Goal: Task Accomplishment & Management: Use online tool/utility

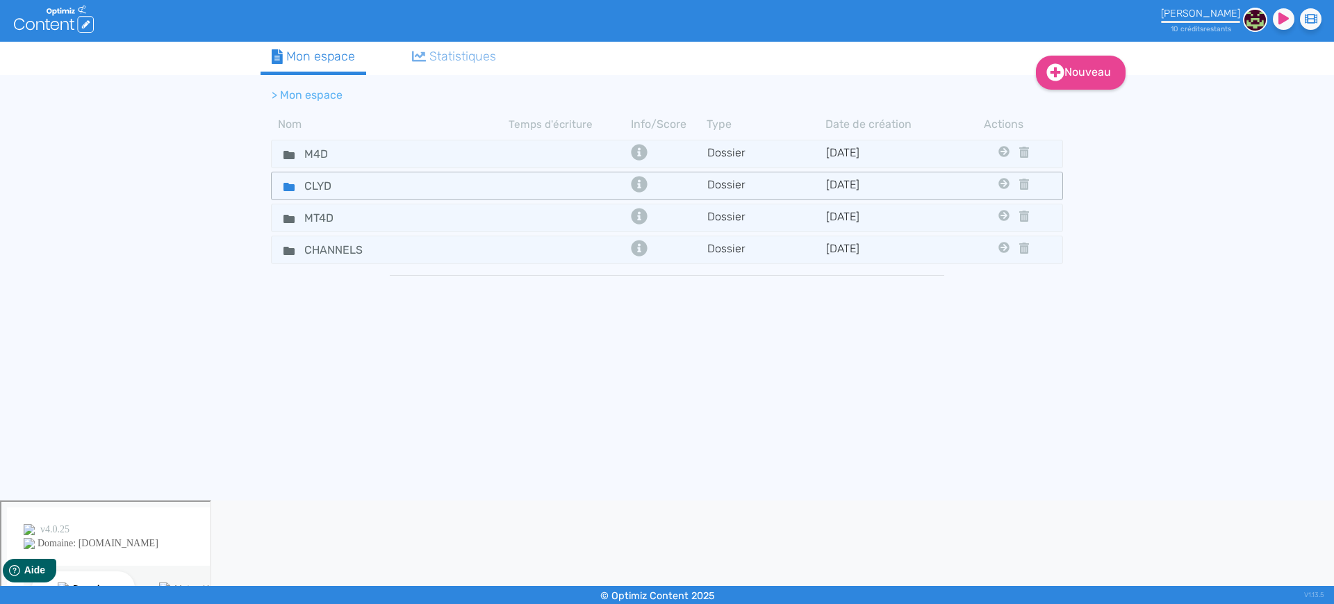
click at [290, 179] on fa-icon at bounding box center [283, 186] width 21 height 20
click at [473, 188] on div "CLYD" at bounding box center [390, 186] width 235 height 20
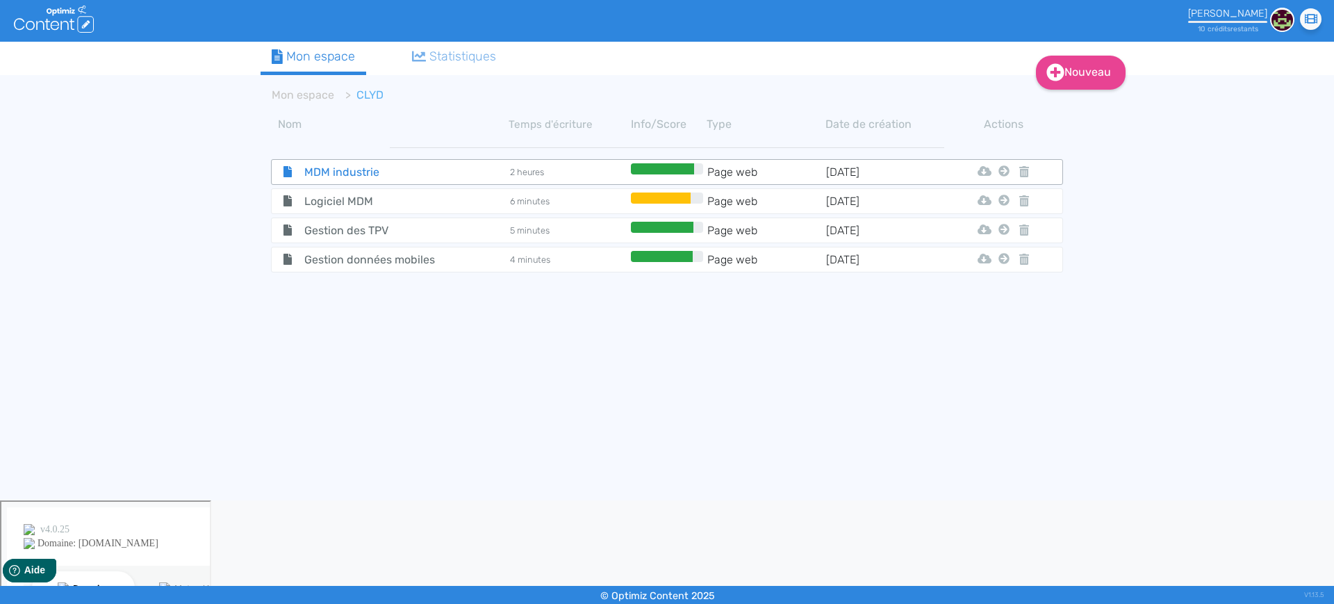
click at [391, 174] on span "MDM industrie" at bounding box center [372, 171] width 156 height 17
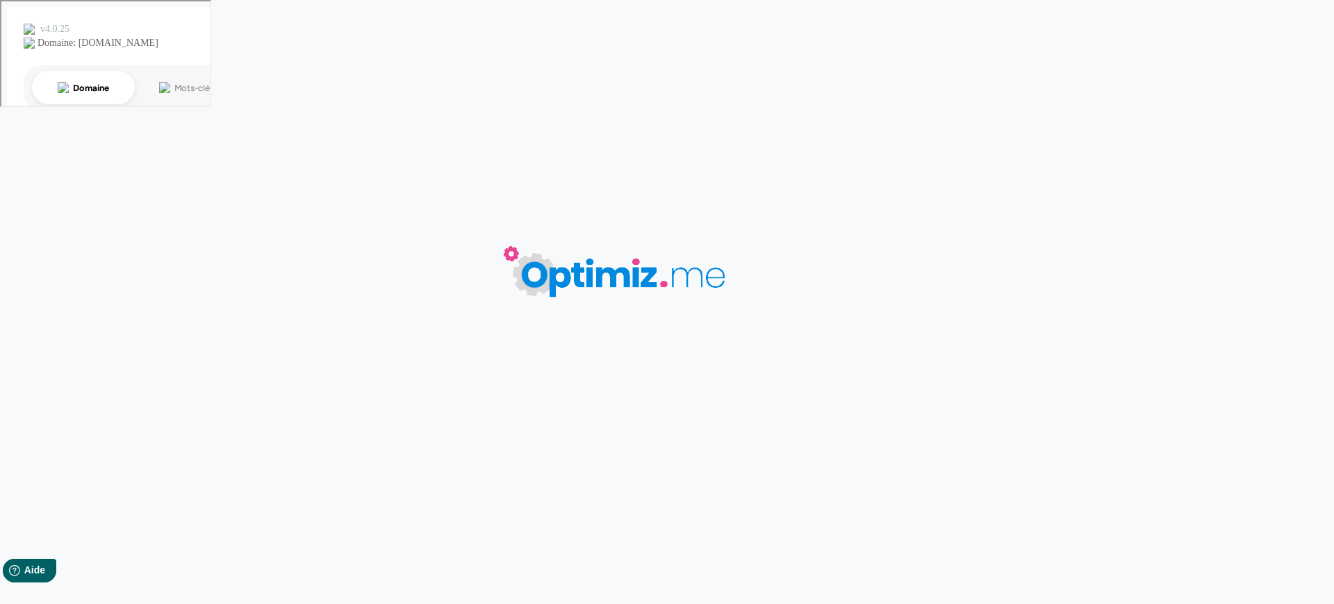
type input "MDM industrie"
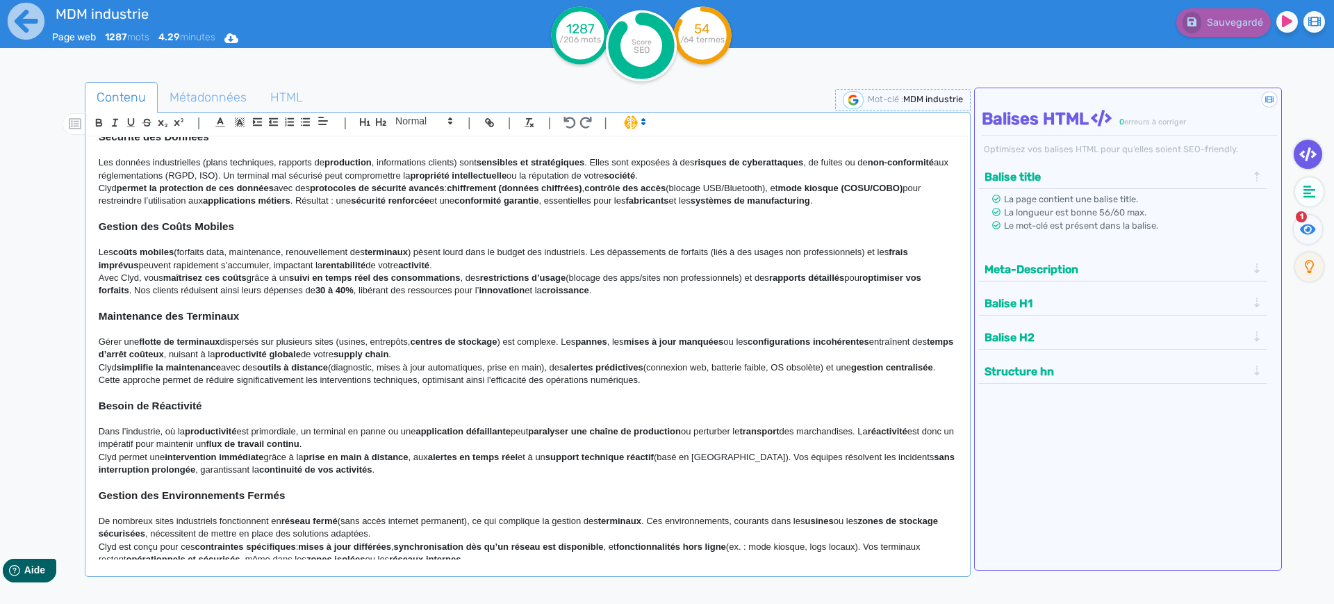
scroll to position [174, 0]
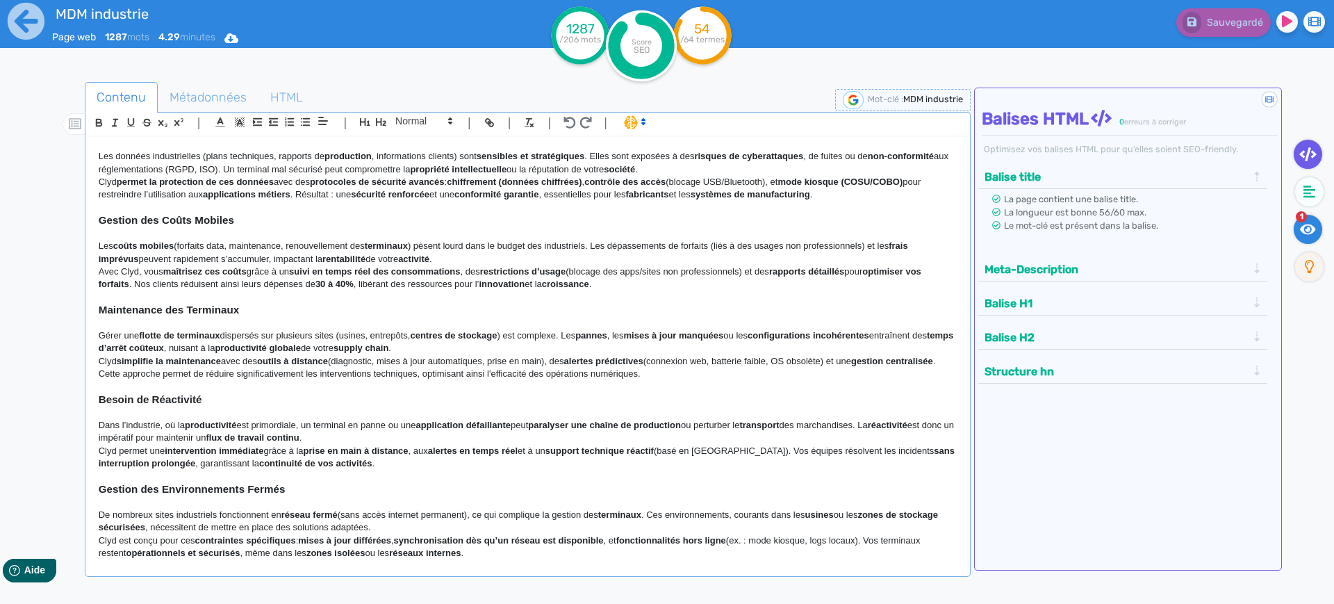
click at [1310, 231] on icon at bounding box center [1308, 229] width 16 height 14
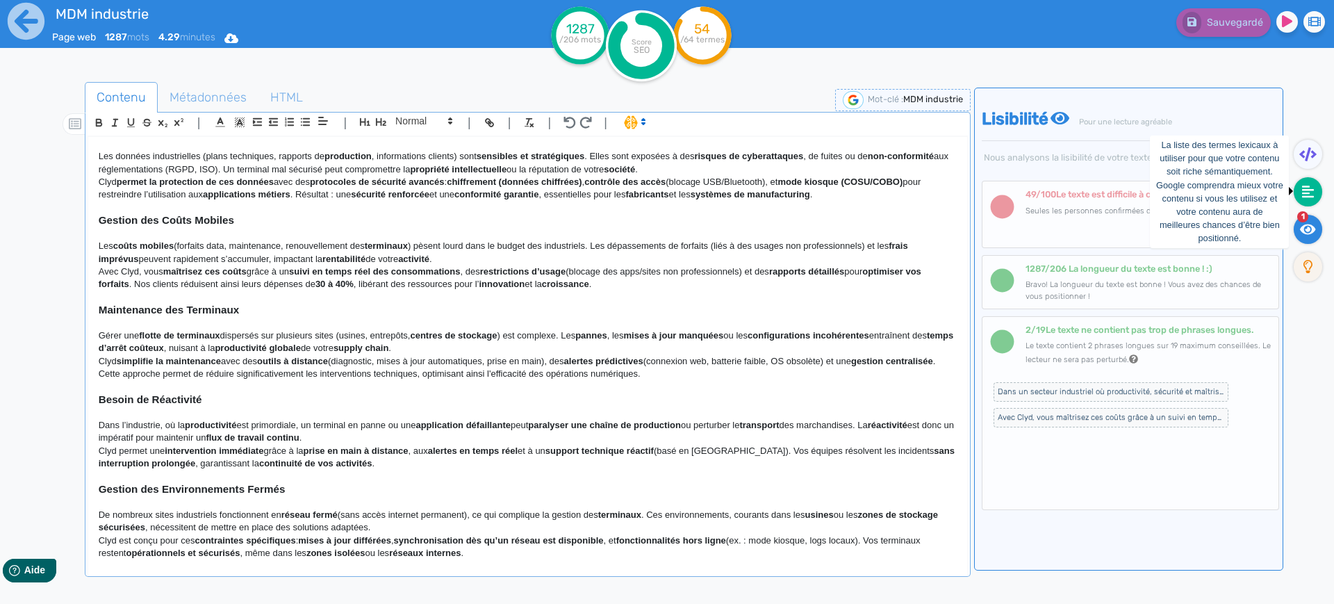
click at [1309, 195] on icon at bounding box center [1308, 192] width 13 height 13
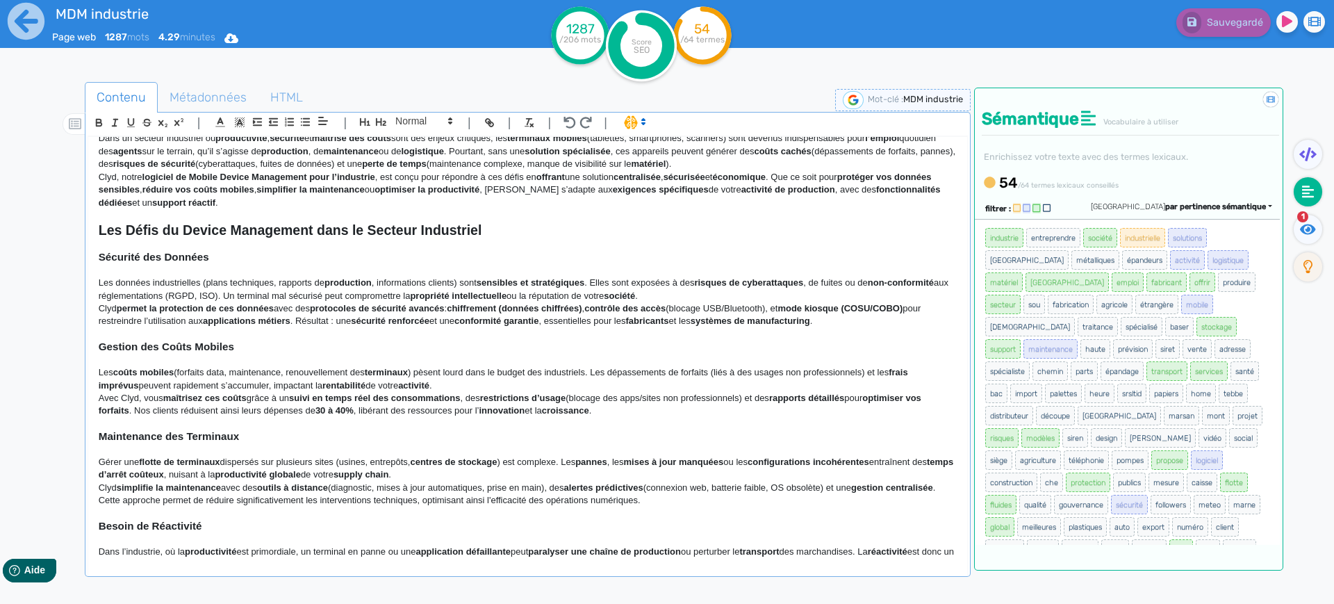
scroll to position [0, 0]
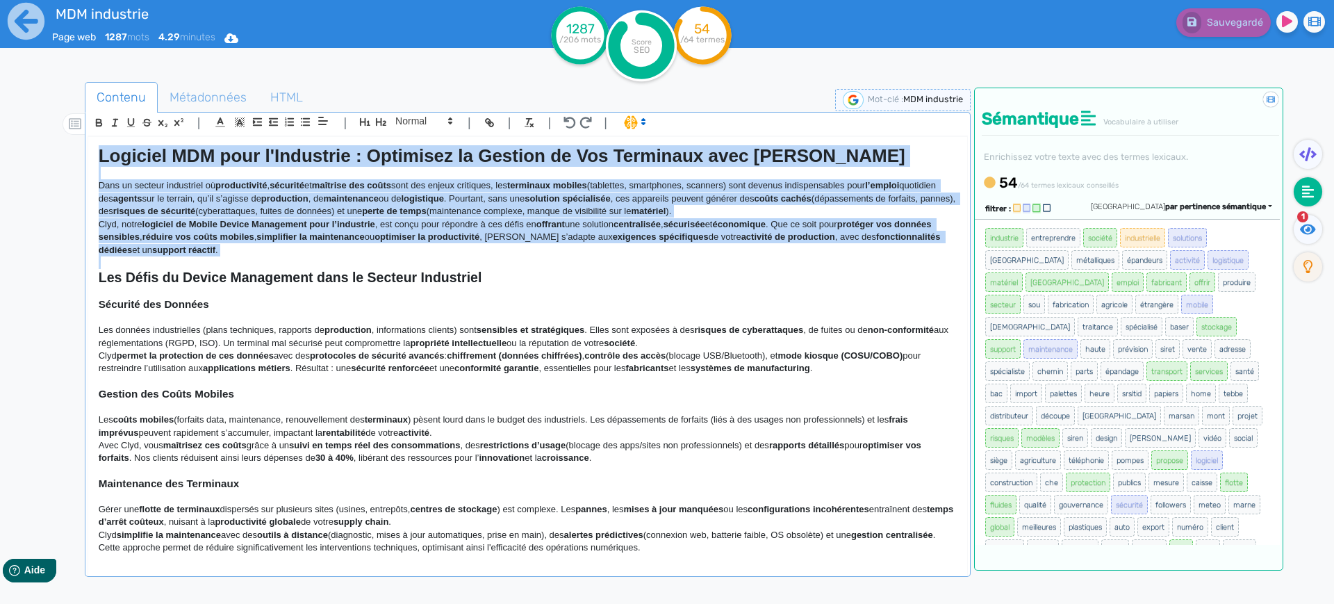
drag, startPoint x: 98, startPoint y: 156, endPoint x: 164, endPoint y: 261, distance: 124.6
click at [164, 261] on div "Logiciel MDM pour l'Industrie : Optimisez la Gestion de Vos Terminaux avec Clyd…" at bounding box center [527, 348] width 879 height 423
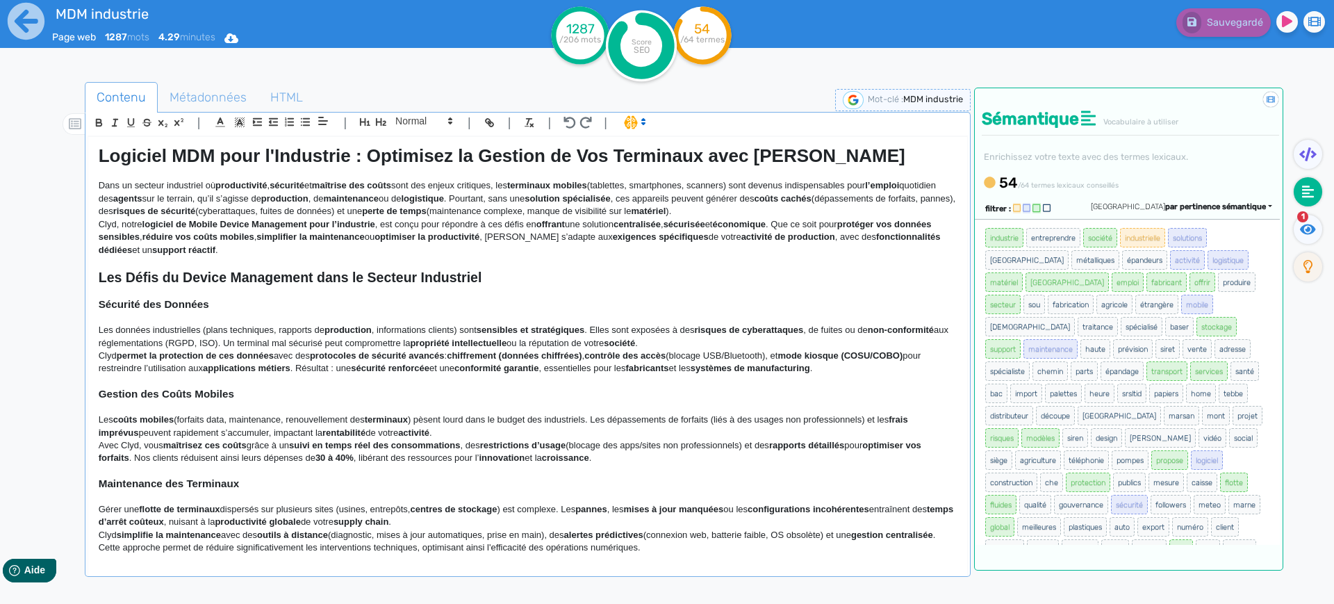
click at [202, 286] on p at bounding box center [528, 292] width 858 height 13
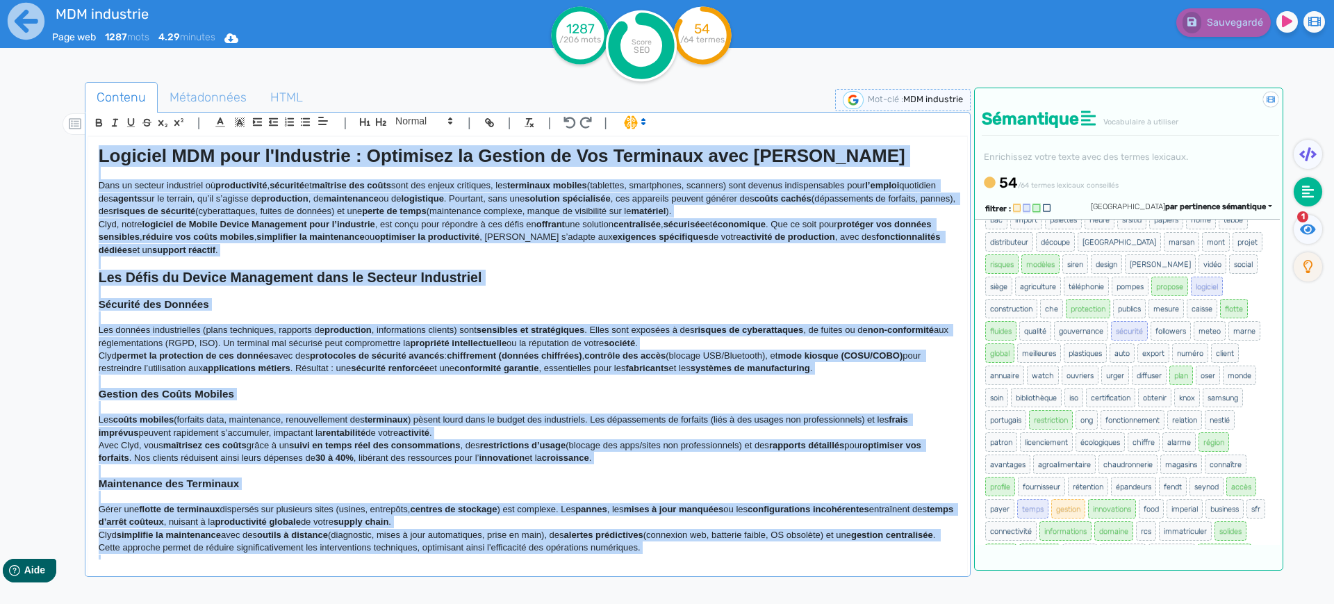
copy div "Loremips DOL sita c'Adipiscin : Elitseddo ei Tempori ut Lab Etdolorem aliq Enim…"
click at [630, 213] on p "Dans un secteur industriel où productivité , sécurité et maîtrise des coûts son…" at bounding box center [528, 198] width 858 height 38
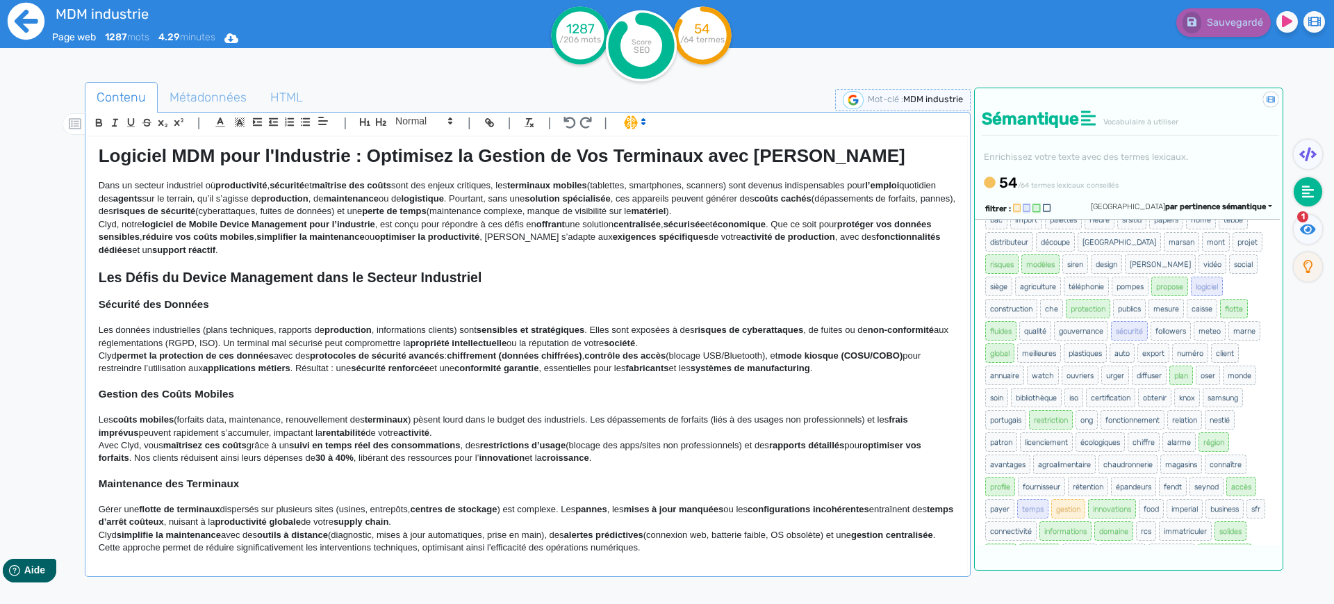
click at [14, 10] on icon at bounding box center [26, 21] width 37 height 37
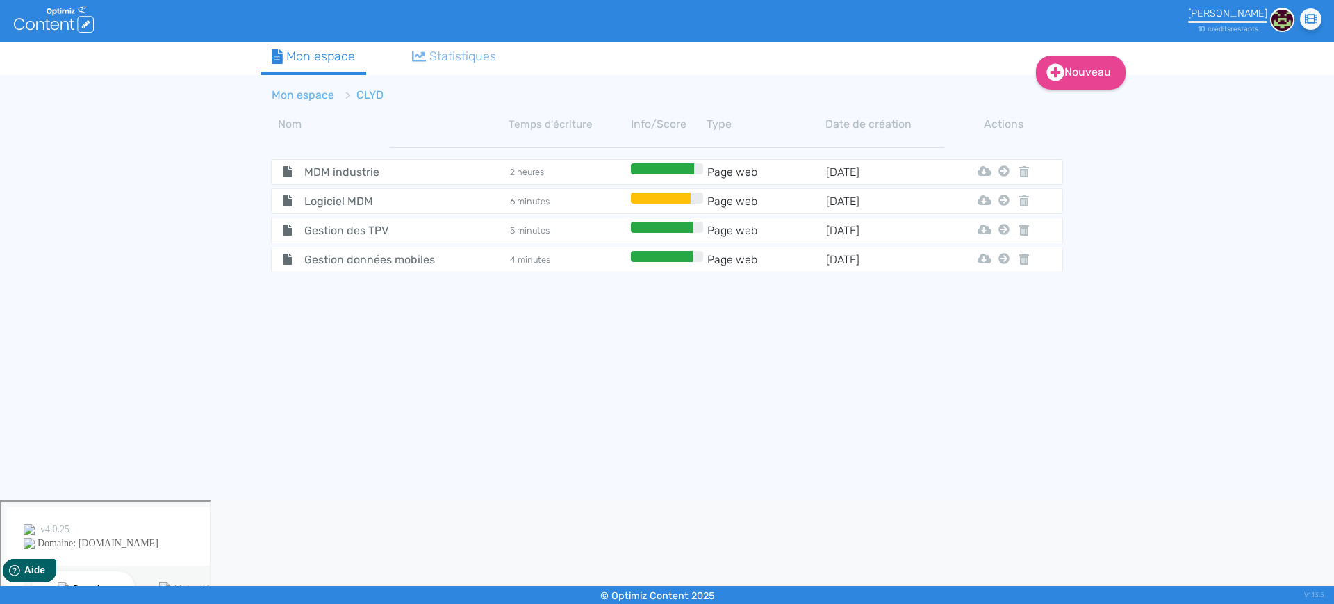
click at [309, 96] on link "Mon espace" at bounding box center [303, 94] width 63 height 13
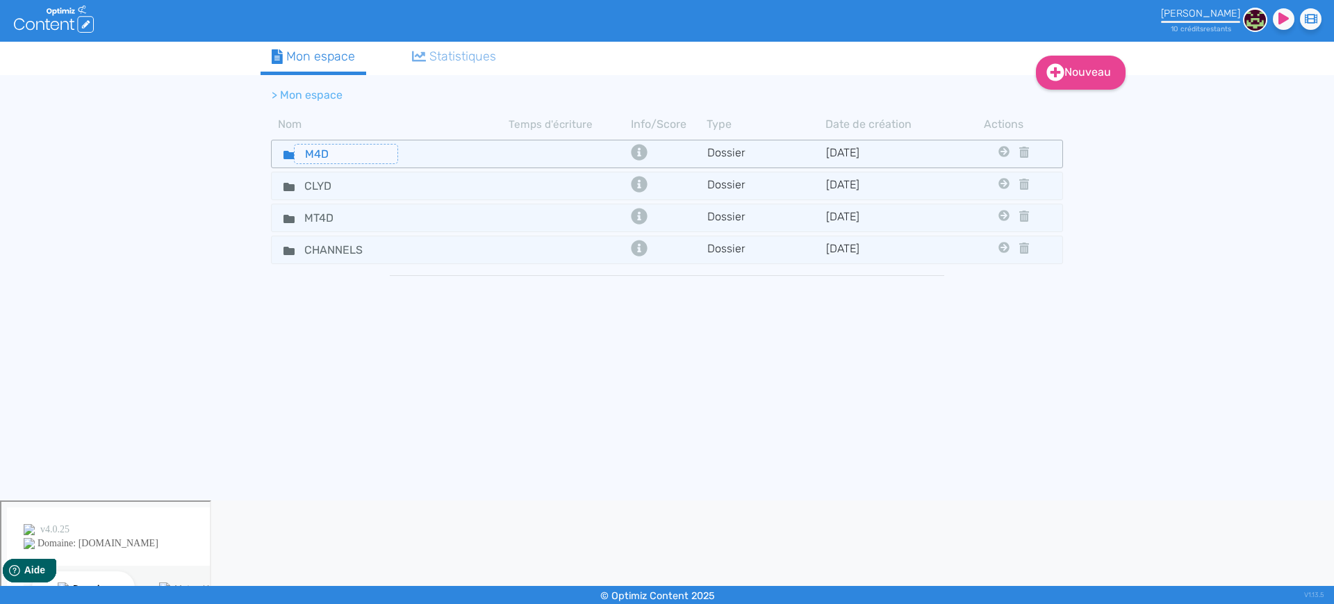
click at [360, 161] on input "M4D" at bounding box center [346, 154] width 104 height 20
click at [430, 158] on div "M4D" at bounding box center [390, 154] width 235 height 20
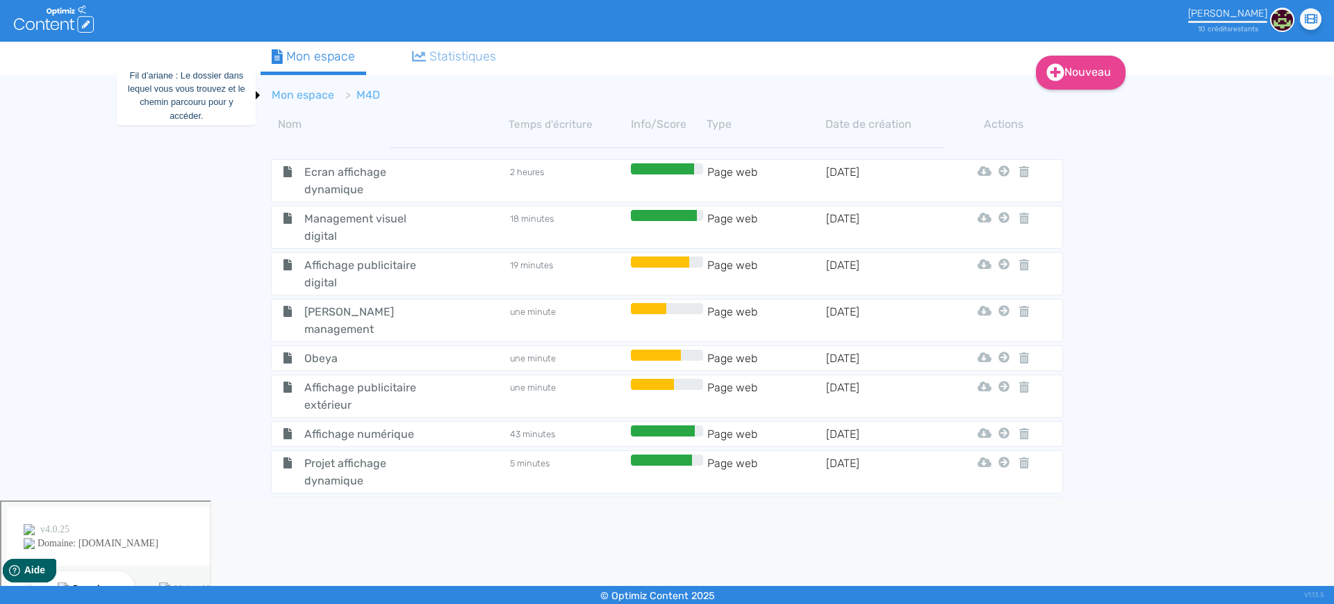
click at [329, 90] on link "Mon espace" at bounding box center [303, 94] width 63 height 13
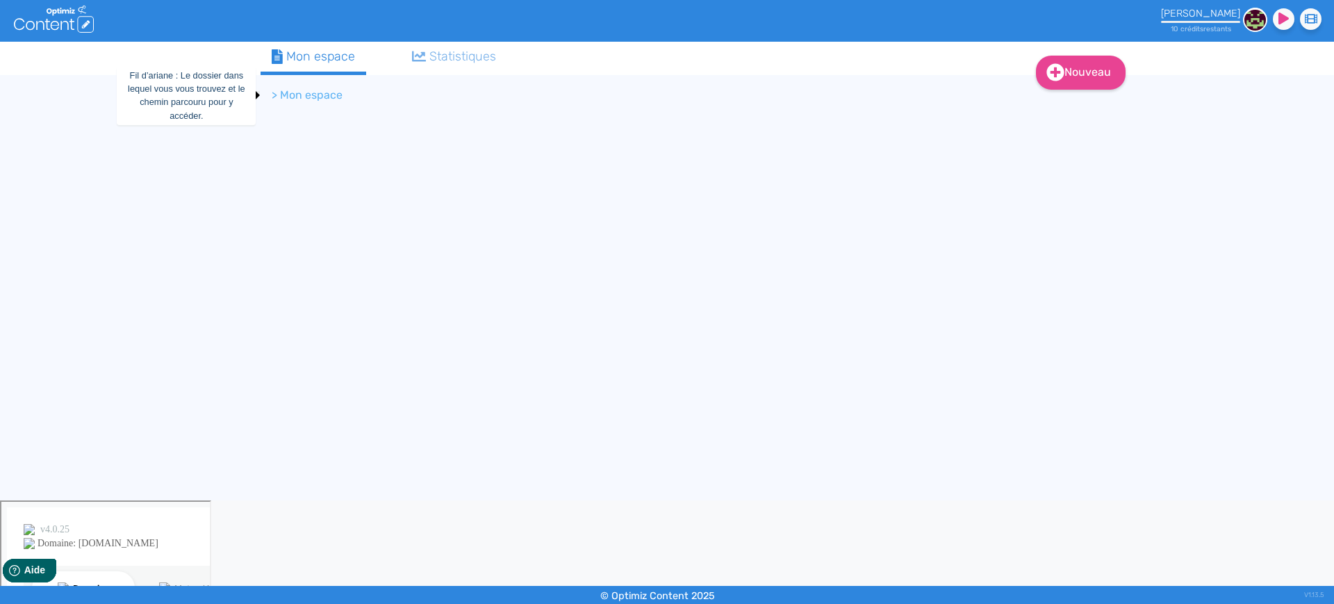
click at [329, 90] on li "> Mon espace" at bounding box center [307, 95] width 71 height 17
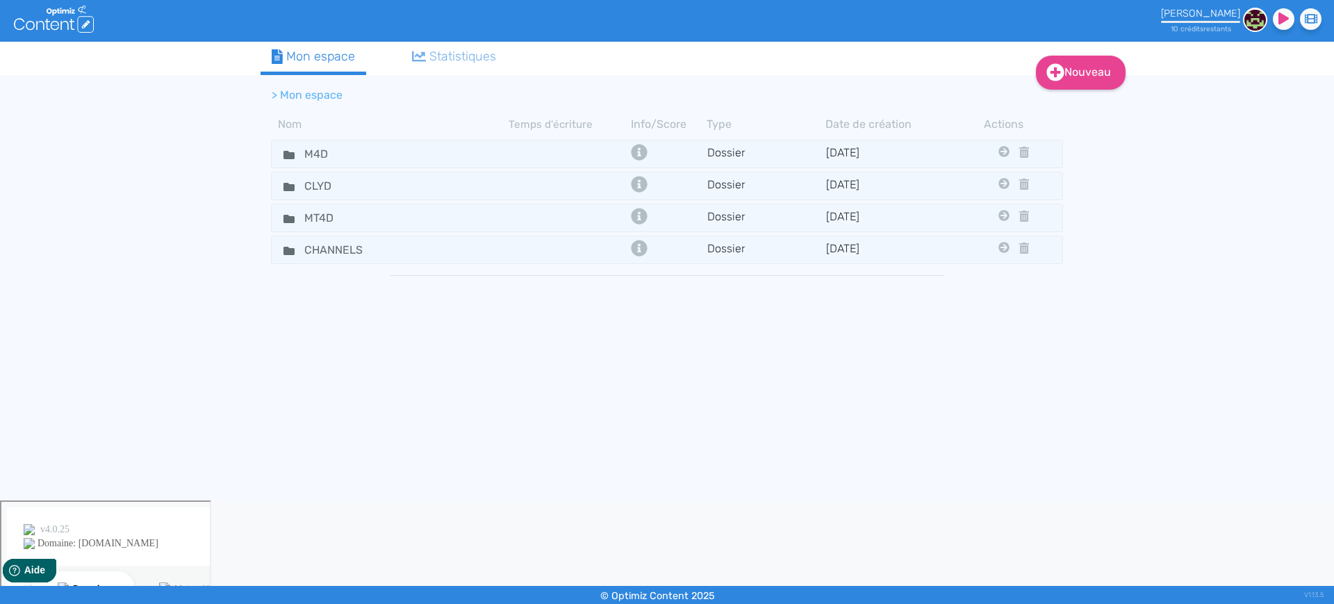
click at [264, 99] on ol "> Mon espace" at bounding box center [608, 95] width 695 height 33
click at [390, 156] on input "M4D" at bounding box center [346, 154] width 104 height 20
click at [409, 154] on div "M4D" at bounding box center [390, 154] width 235 height 20
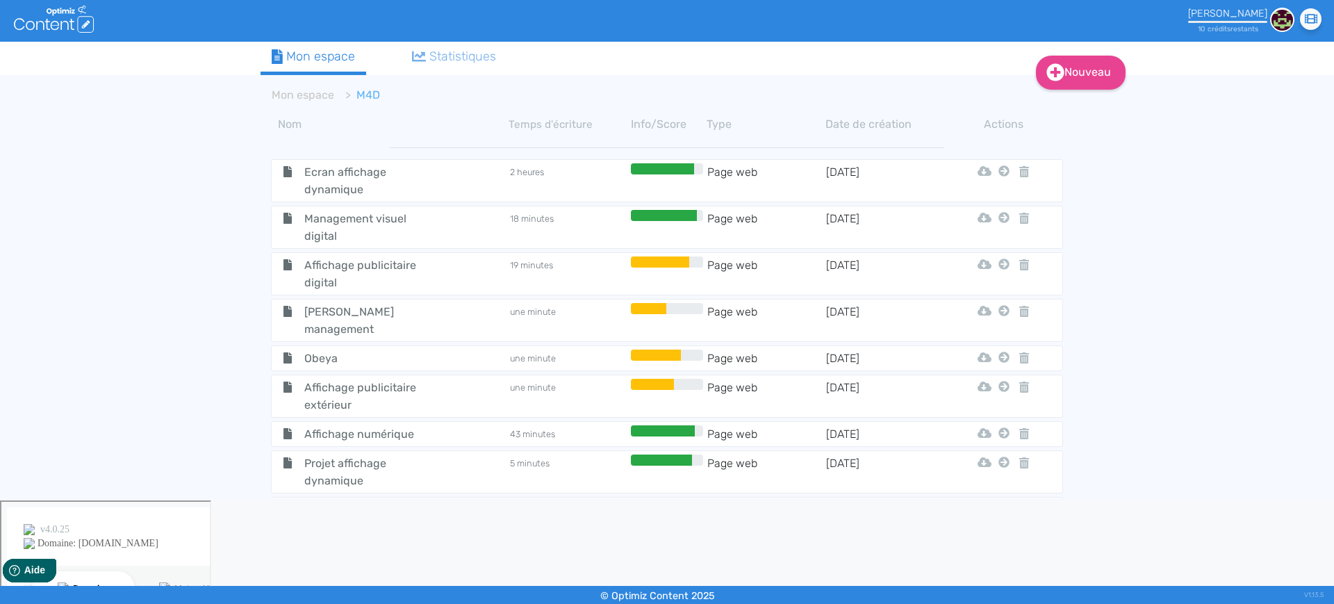
scroll to position [39, 0]
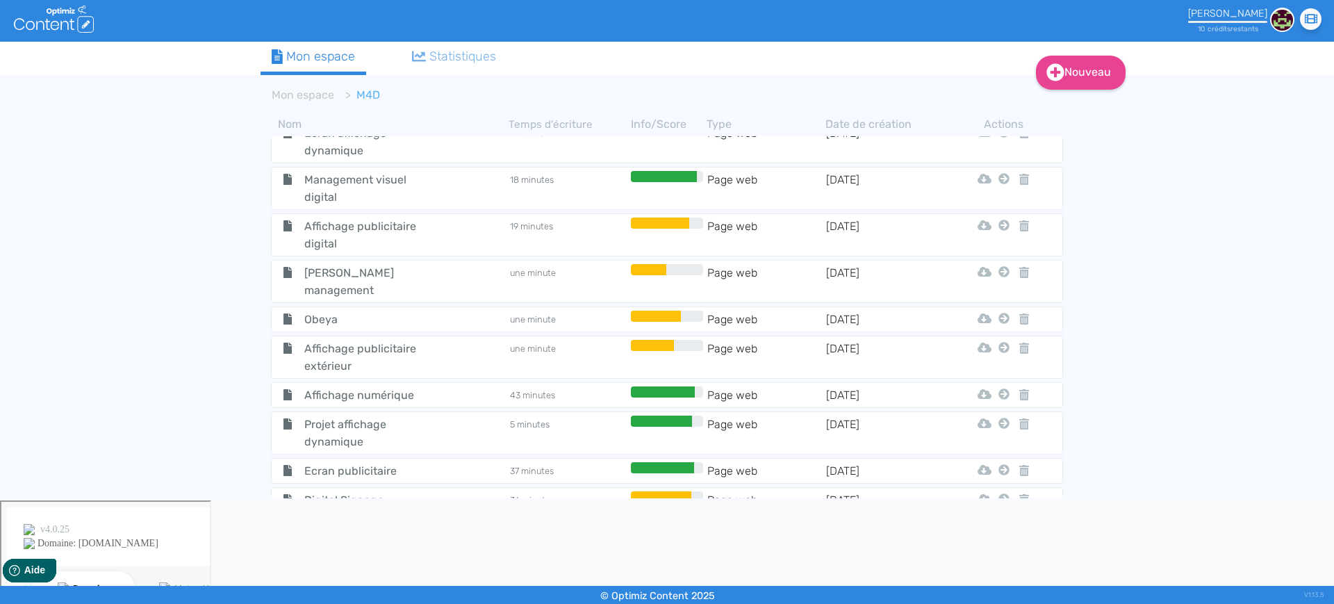
click at [422, 491] on span "Digital Signage" at bounding box center [372, 499] width 156 height 17
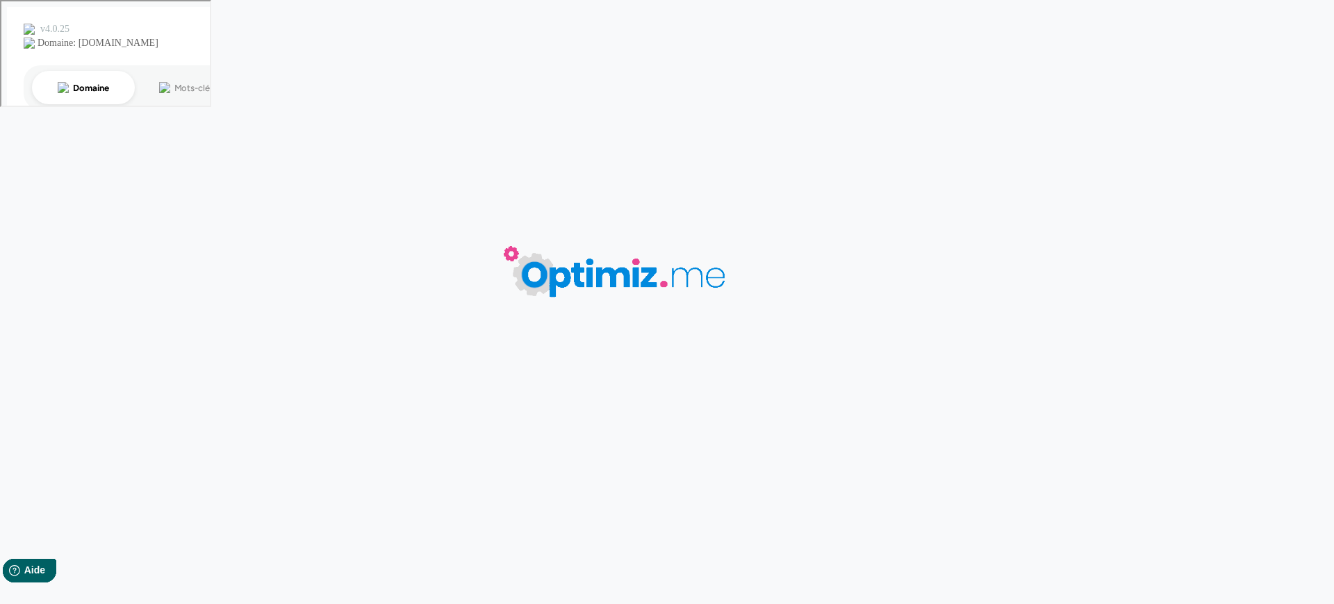
type input "Digital Signage"
